Goal: Task Accomplishment & Management: Manage account settings

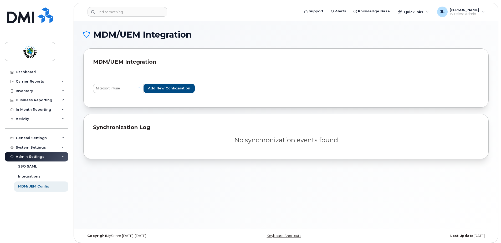
select select "ms_intune"
click at [459, 187] on div "MDM/UEM Integration MDM/UEM Integration Select integration provider IBM MaaS360…" at bounding box center [286, 125] width 425 height 208
drag, startPoint x: 31, startPoint y: 90, endPoint x: 35, endPoint y: 92, distance: 4.4
click at [31, 90] on div "Inventory" at bounding box center [24, 91] width 17 height 4
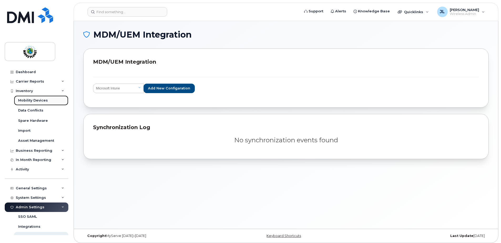
click at [42, 98] on div "Mobility Devices" at bounding box center [33, 100] width 30 height 5
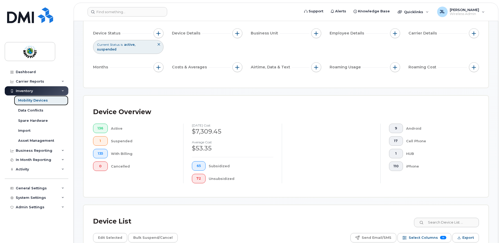
scroll to position [132, 0]
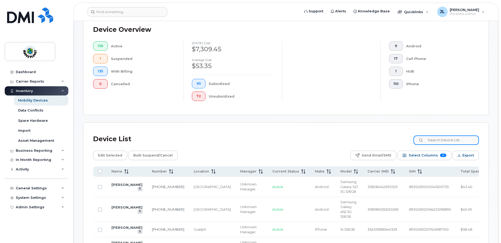
click at [450, 140] on input at bounding box center [447, 139] width 66 height 9
type input "shamsi"
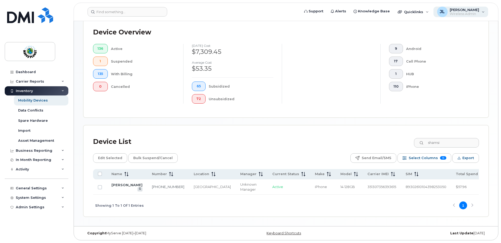
click at [480, 11] on div "[PERSON_NAME] Wireless Admin" at bounding box center [461, 12] width 55 height 11
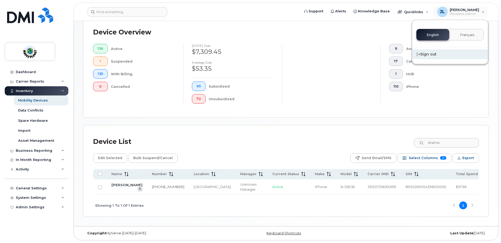
click at [434, 54] on div "Sign out" at bounding box center [451, 54] width 76 height 10
